Goal: Information Seeking & Learning: Learn about a topic

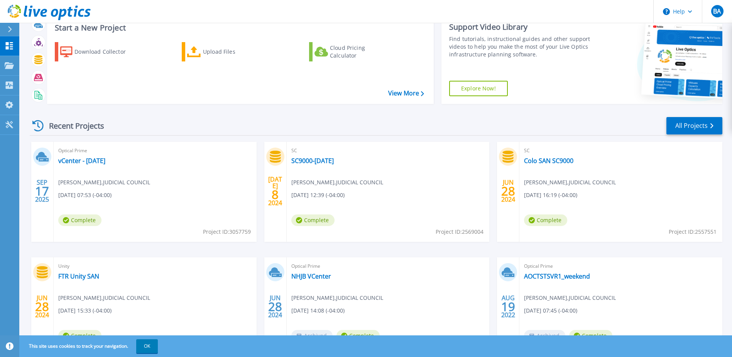
scroll to position [39, 0]
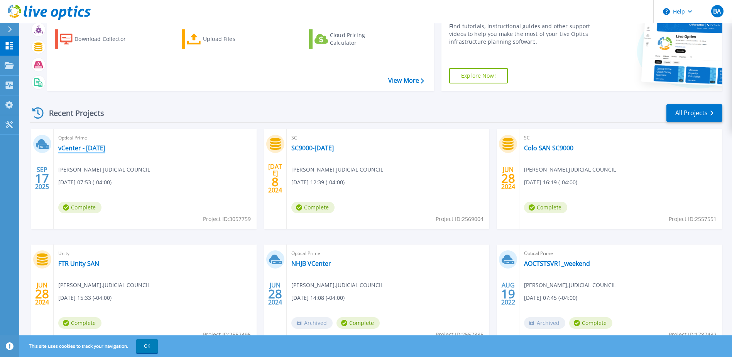
click at [90, 148] on link "vCenter - 09-17-25" at bounding box center [81, 148] width 47 height 8
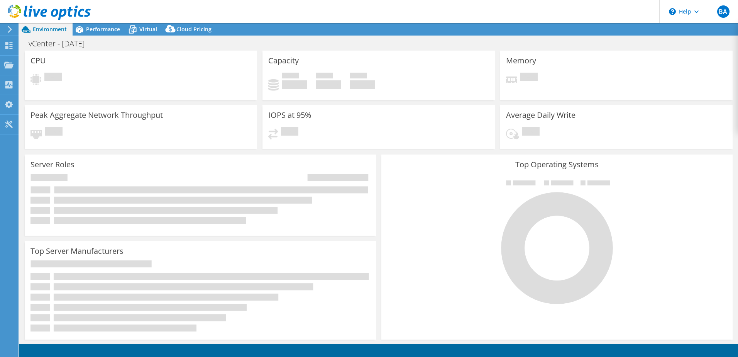
select select "USEast"
select select "USD"
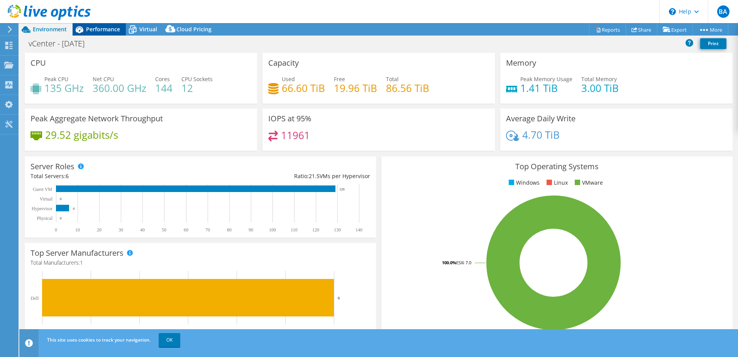
click at [102, 29] on span "Performance" at bounding box center [103, 28] width 34 height 7
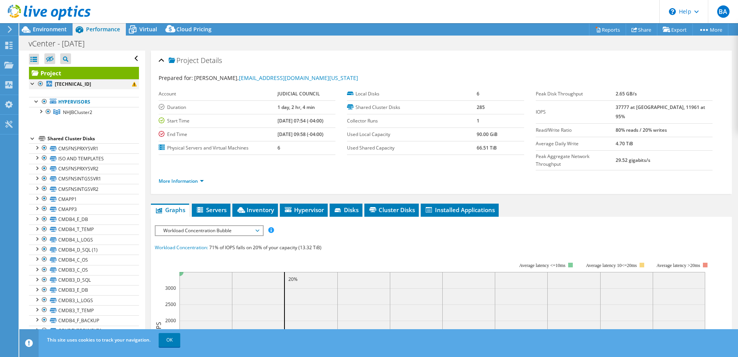
click at [32, 84] on div at bounding box center [33, 83] width 8 height 8
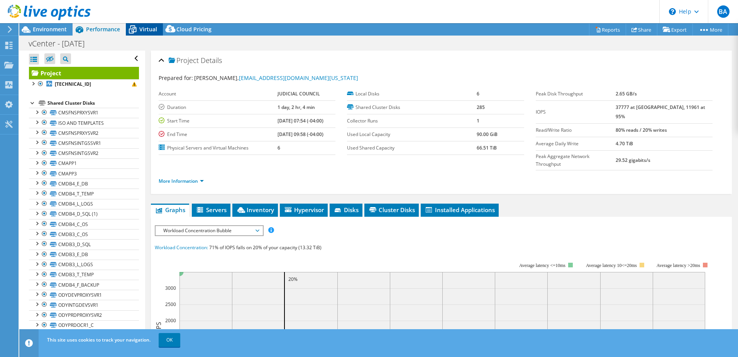
click at [138, 29] on icon at bounding box center [133, 30] width 14 height 14
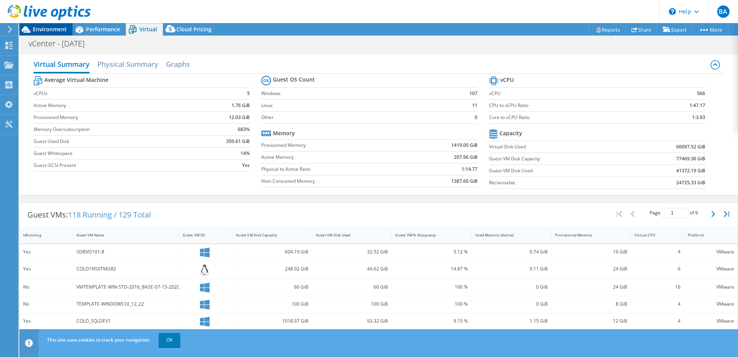
click at [41, 29] on span "Environment" at bounding box center [50, 28] width 34 height 7
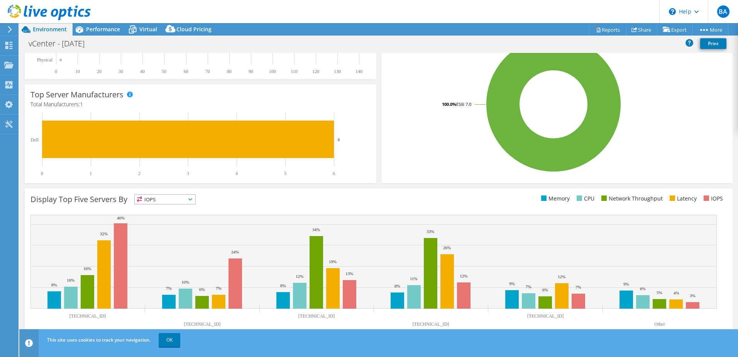
scroll to position [159, 0]
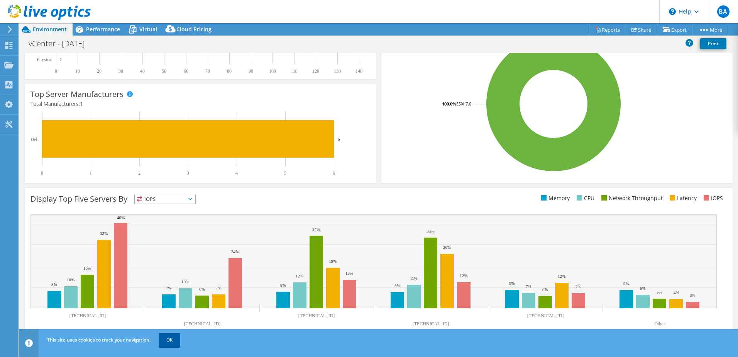
click at [169, 342] on link "OK" at bounding box center [170, 340] width 22 height 14
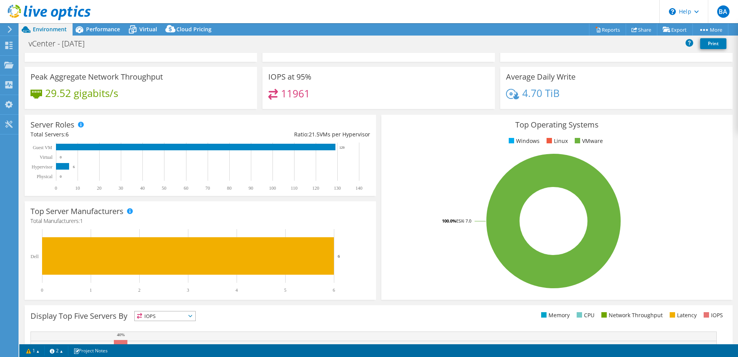
scroll to position [0, 0]
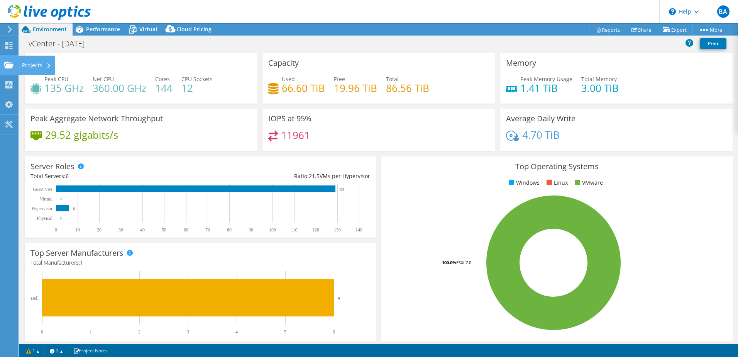
click at [38, 64] on div "Projects" at bounding box center [36, 65] width 37 height 19
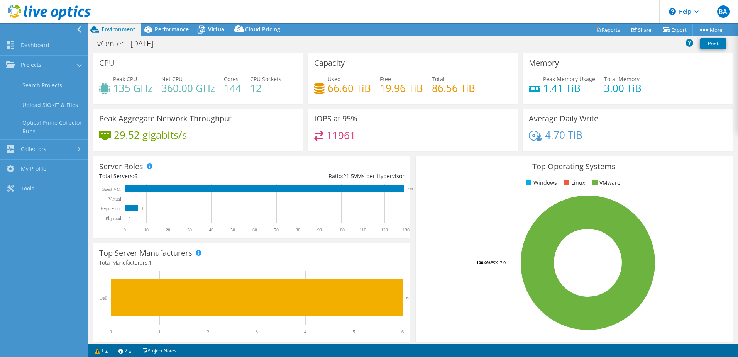
click at [125, 28] on span "Environment" at bounding box center [118, 28] width 34 height 7
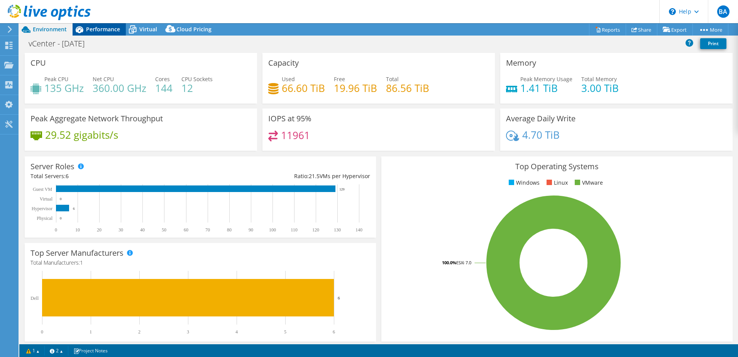
click at [101, 27] on span "Performance" at bounding box center [103, 28] width 34 height 7
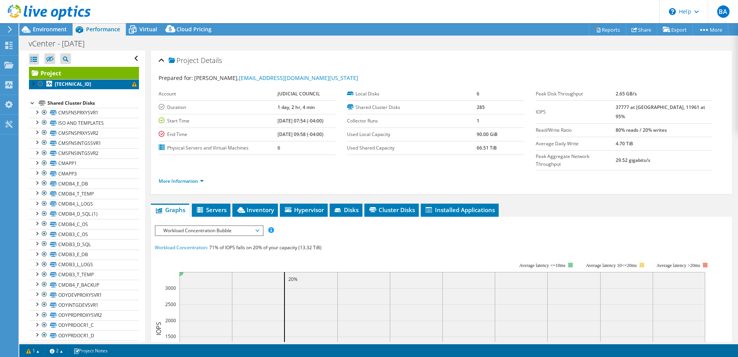
click at [85, 84] on link "10.9.6.13" at bounding box center [84, 84] width 110 height 10
